Goal: Book appointment/travel/reservation

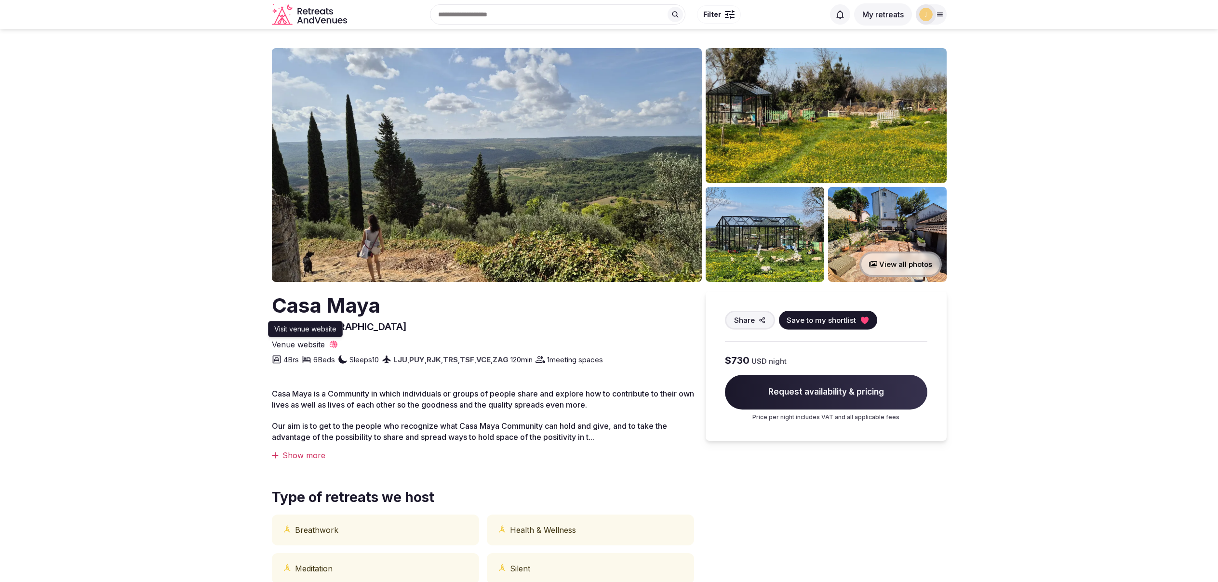
click at [333, 345] on icon at bounding box center [334, 345] width 10 height 10
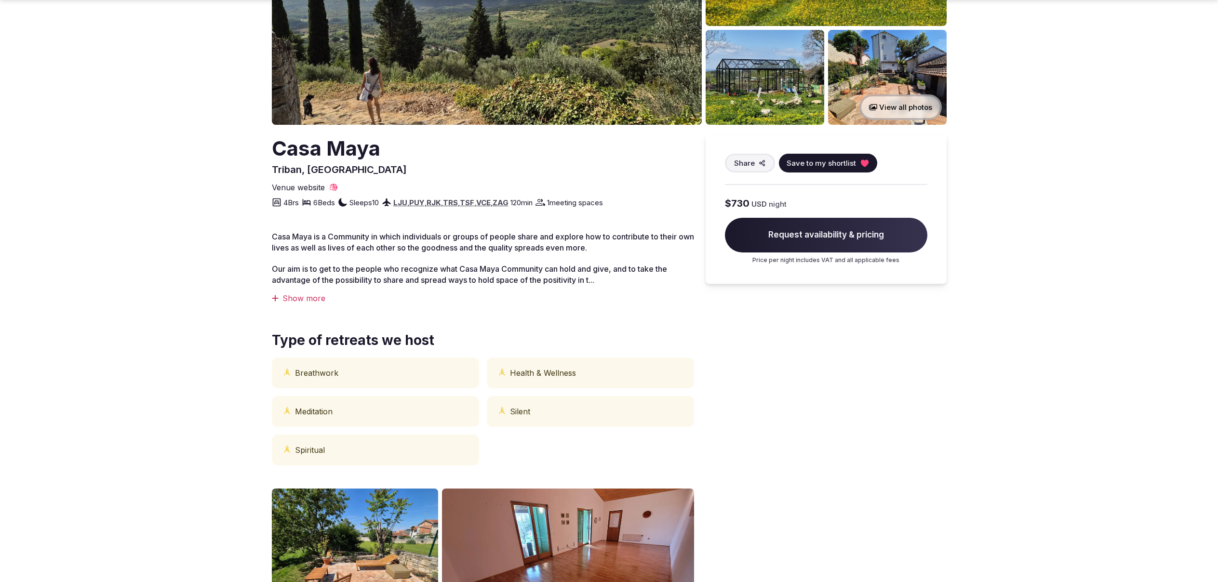
scroll to position [158, 0]
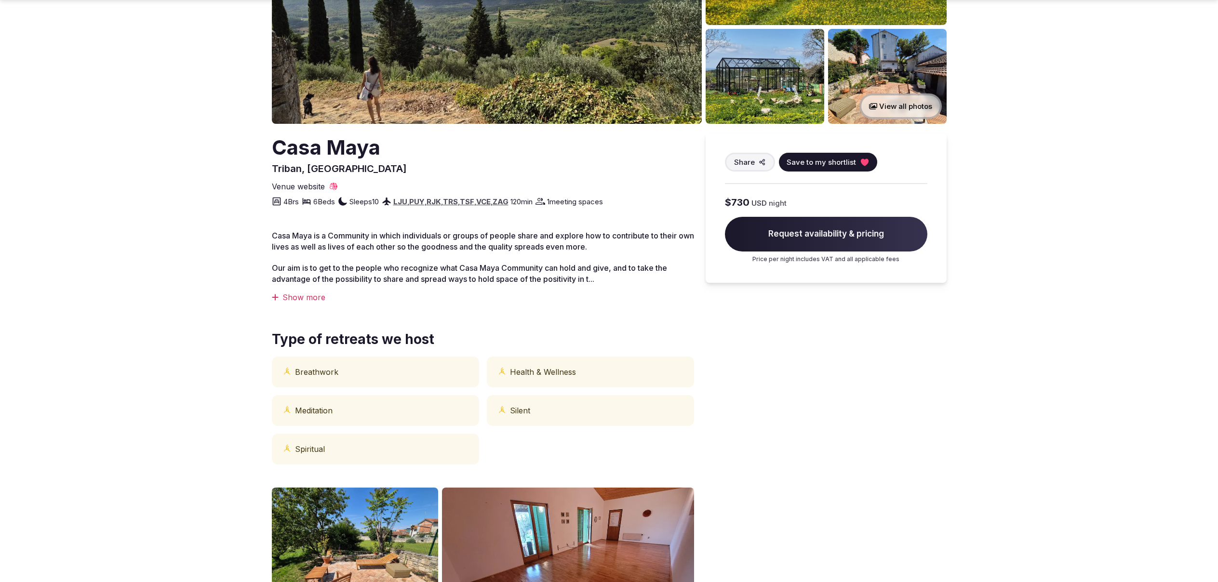
click at [301, 294] on div "Show more" at bounding box center [483, 297] width 422 height 11
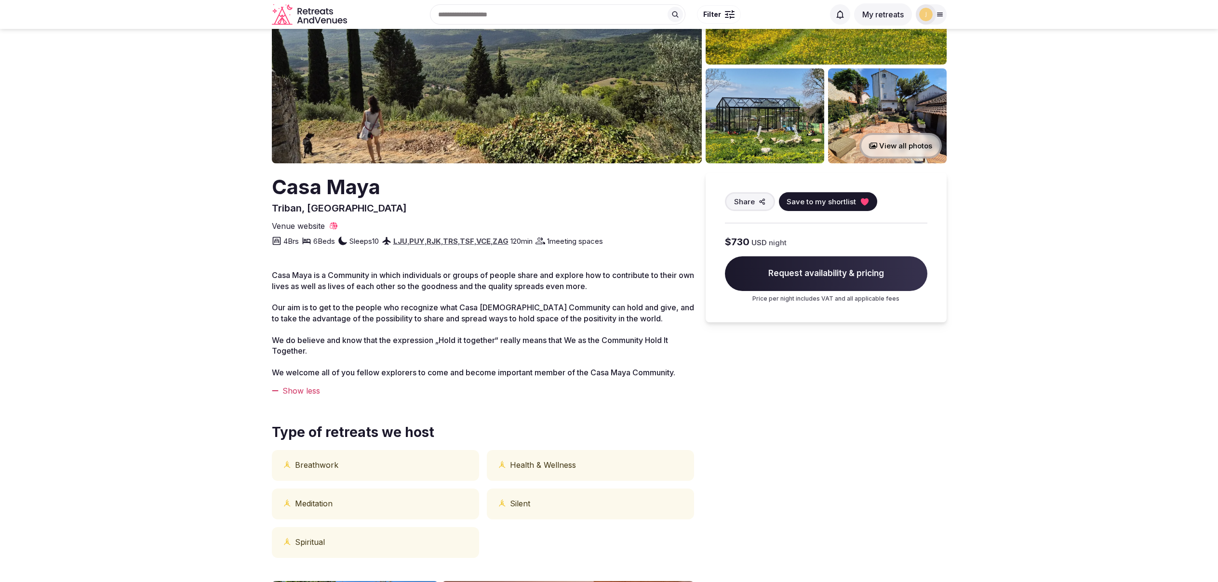
scroll to position [0, 0]
